Goal: Task Accomplishment & Management: Use online tool/utility

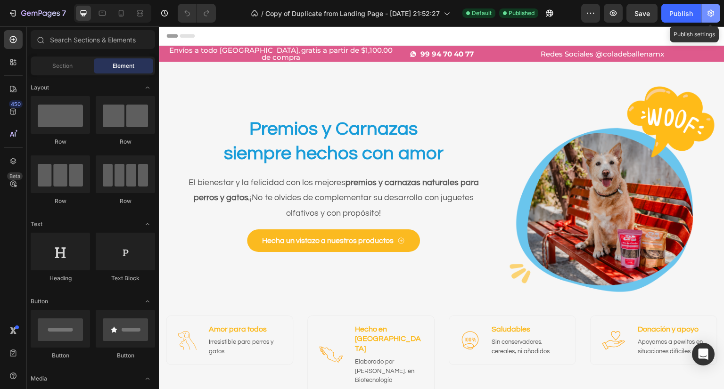
click at [707, 8] on icon "button" at bounding box center [710, 12] width 9 height 9
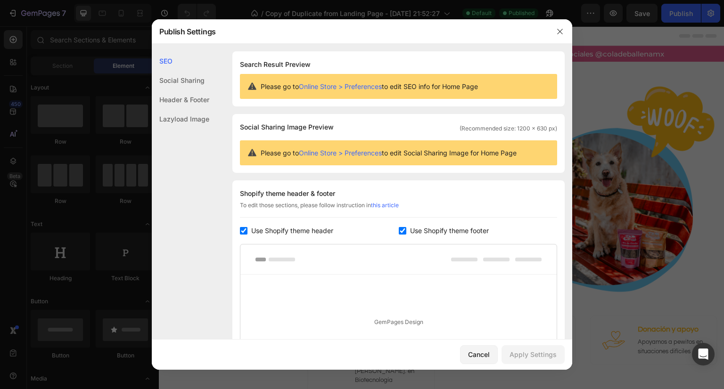
click at [196, 90] on div "Social Sharing" at bounding box center [180, 99] width 57 height 19
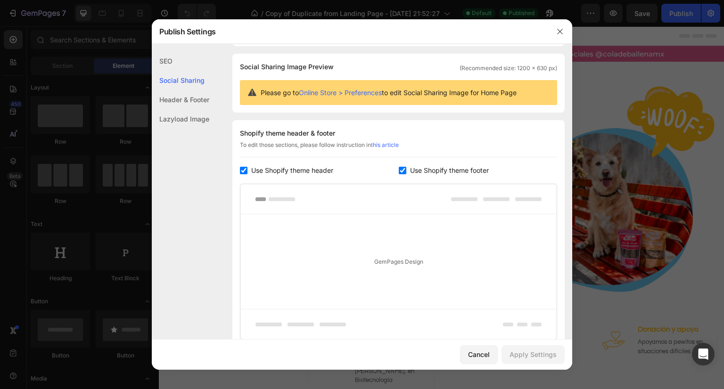
click at [198, 109] on div "Header & Footer" at bounding box center [180, 118] width 57 height 19
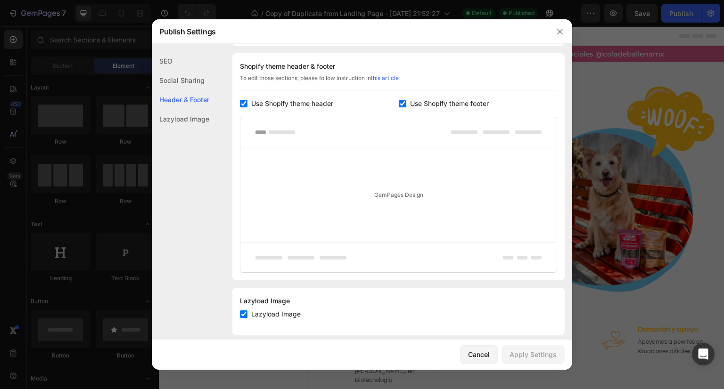
click at [197, 117] on div "Lazyload Image" at bounding box center [180, 118] width 57 height 19
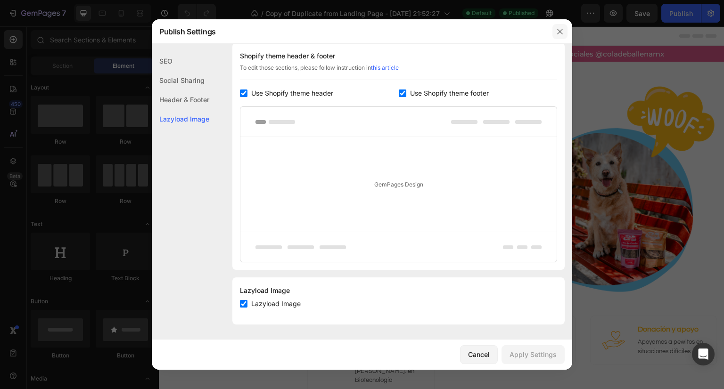
drag, startPoint x: 563, startPoint y: 38, endPoint x: 395, endPoint y: 6, distance: 170.9
click at [563, 38] on button "button" at bounding box center [559, 31] width 15 height 15
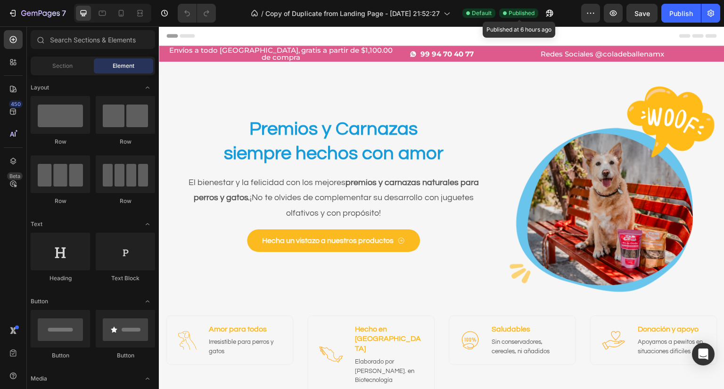
click at [527, 16] on span "Published" at bounding box center [521, 13] width 26 height 8
click at [590, 12] on icon "button" at bounding box center [590, 12] width 9 height 9
click at [713, 13] on icon "button" at bounding box center [710, 12] width 9 height 9
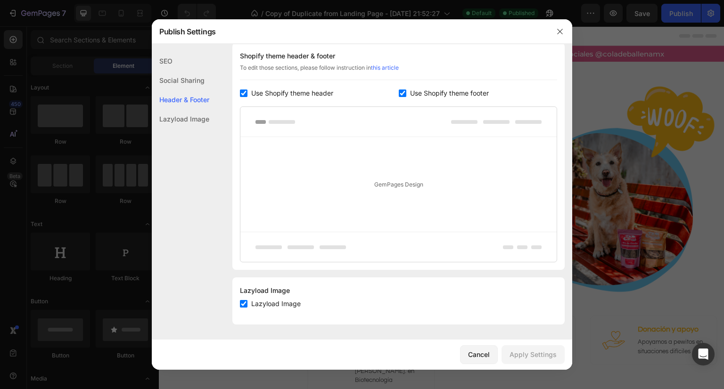
scroll to position [0, 0]
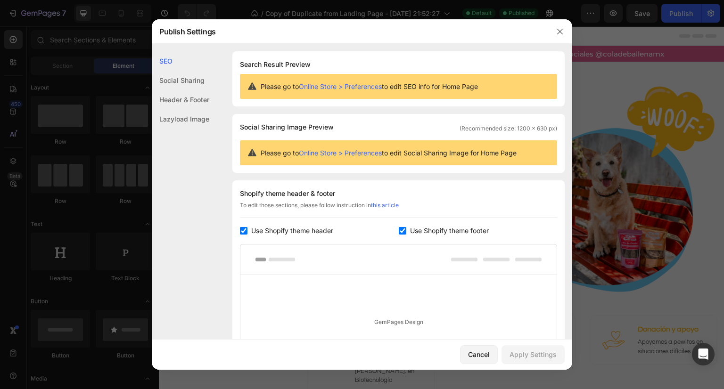
click at [481, 343] on div "Cancel Apply Settings" at bounding box center [362, 355] width 420 height 30
drag, startPoint x: 481, startPoint y: 343, endPoint x: 476, endPoint y: 348, distance: 6.7
click at [476, 348] on div "Cancel Apply Settings" at bounding box center [362, 355] width 420 height 30
drag, startPoint x: 26, startPoint y: 14, endPoint x: 138, endPoint y: 246, distance: 257.1
click at [26, 14] on div at bounding box center [362, 194] width 724 height 389
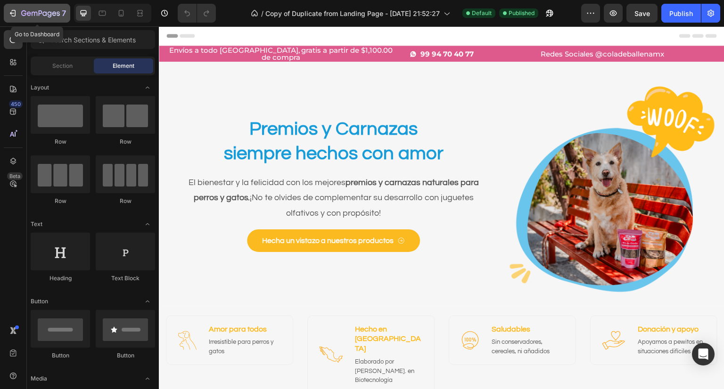
click at [18, 11] on div "7" at bounding box center [37, 13] width 58 height 11
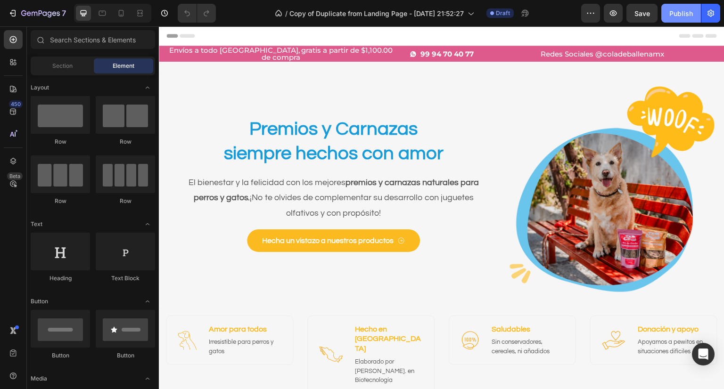
click at [679, 12] on div "Publish" at bounding box center [681, 13] width 24 height 10
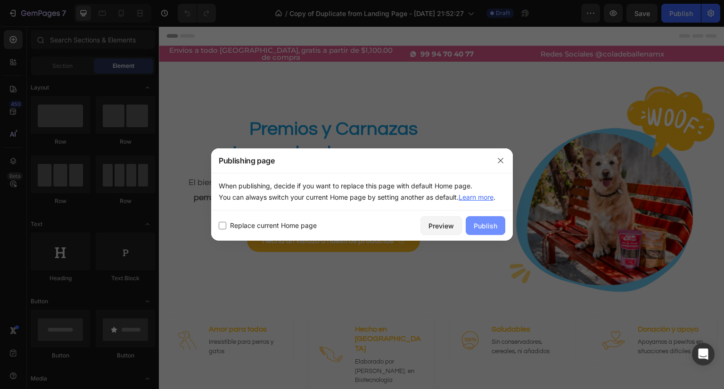
click at [475, 229] on div "Publish" at bounding box center [486, 226] width 24 height 10
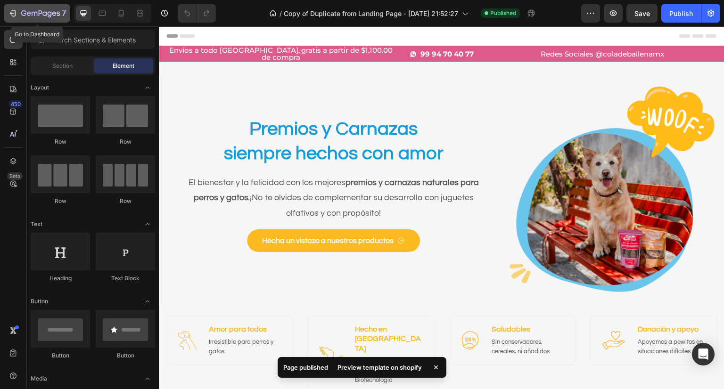
click at [8, 12] on button "7" at bounding box center [37, 13] width 66 height 19
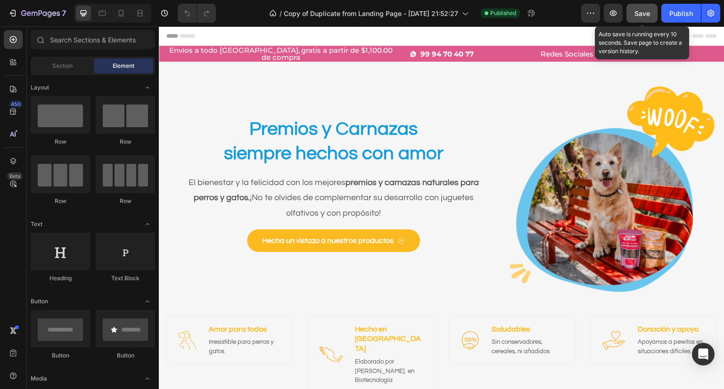
click at [639, 15] on span "Save" at bounding box center [642, 13] width 16 height 8
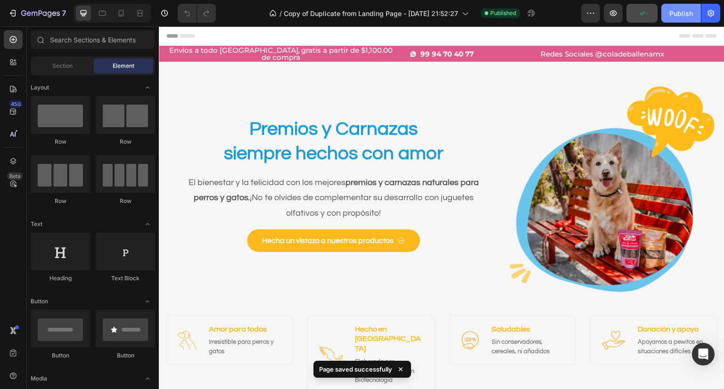
click at [674, 8] on div "Publish" at bounding box center [681, 13] width 24 height 10
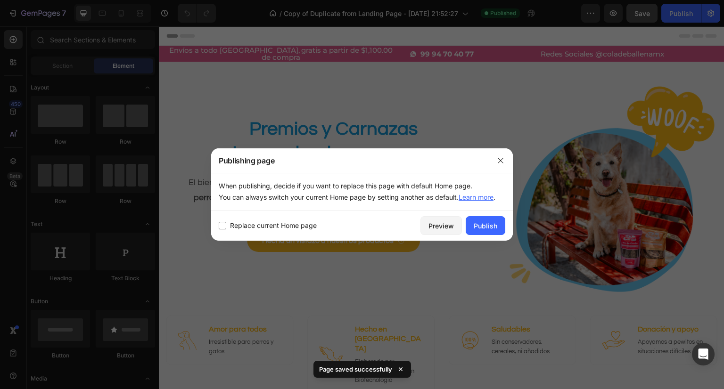
click at [477, 212] on div "Replace current Home page Preview Publish" at bounding box center [362, 226] width 302 height 30
click at [491, 223] on div "Publish" at bounding box center [486, 226] width 24 height 10
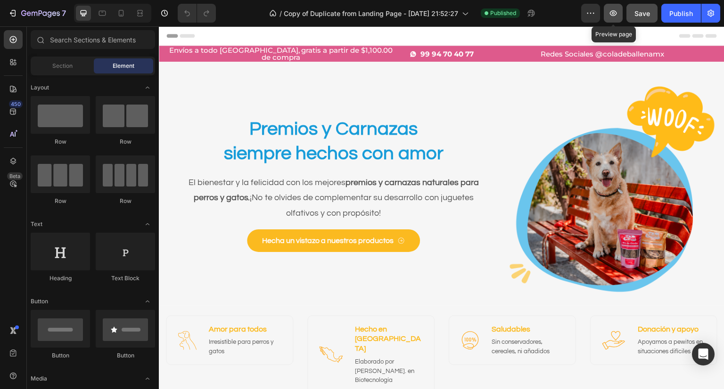
click at [617, 19] on button "button" at bounding box center [613, 13] width 19 height 19
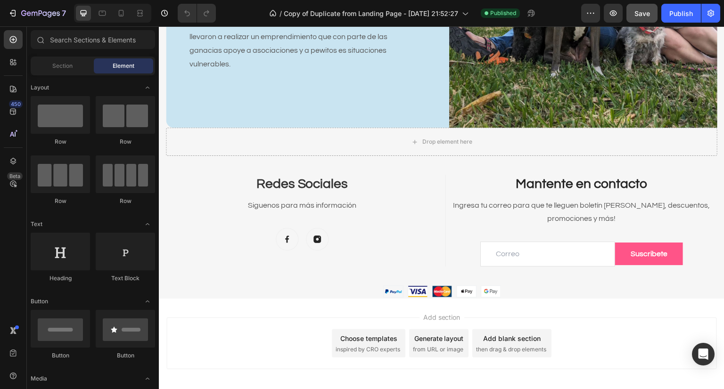
scroll to position [1756, 0]
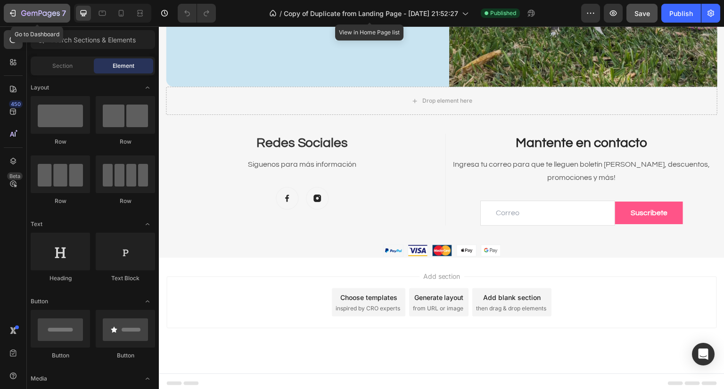
click at [16, 12] on icon "button" at bounding box center [12, 12] width 9 height 9
